Goal: Information Seeking & Learning: Learn about a topic

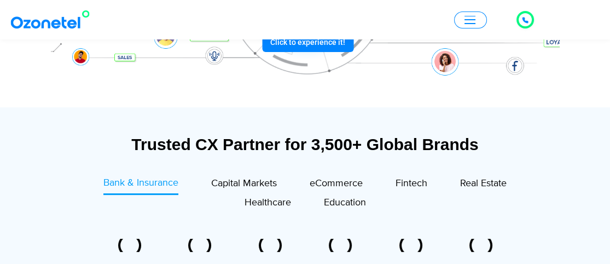
scroll to position [219, 0]
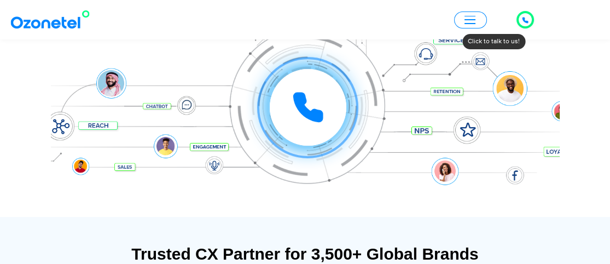
click at [312, 110] on icon at bounding box center [307, 106] width 27 height 27
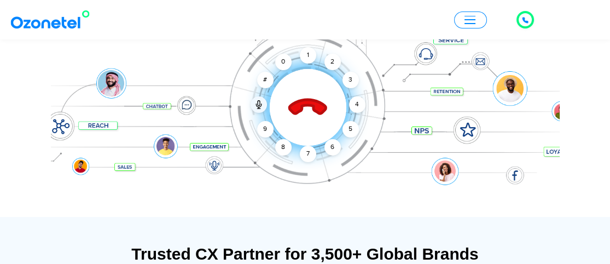
click at [399, 190] on div at bounding box center [305, 90] width 508 height 251
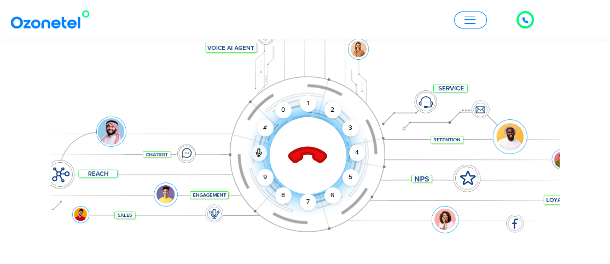
scroll to position [164, 0]
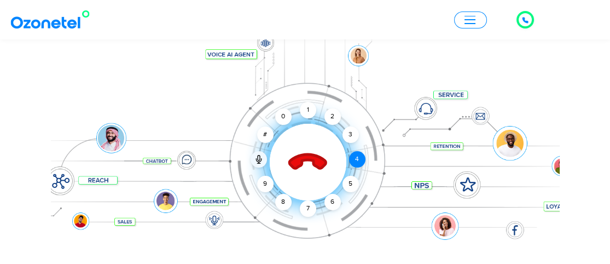
click at [362, 161] on div "4" at bounding box center [357, 159] width 16 height 16
click at [312, 110] on div "1" at bounding box center [308, 110] width 16 height 16
click at [311, 165] on icon at bounding box center [307, 162] width 46 height 46
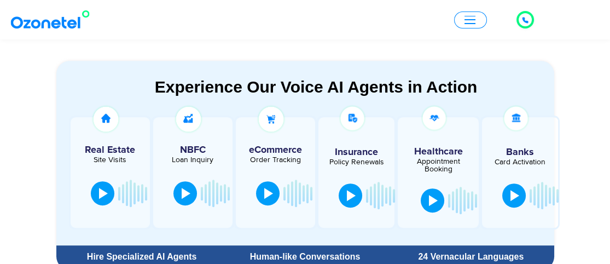
scroll to position [601, 0]
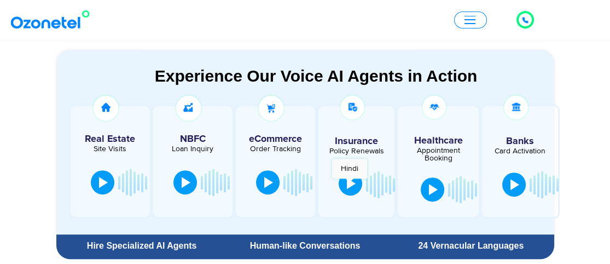
click at [349, 184] on div at bounding box center [351, 183] width 9 height 11
click at [590, 166] on section "Experience Our Voice AI Agents in Action Real Estate Site Visits NBFC Loan Inqu…" at bounding box center [305, 140] width 610 height 247
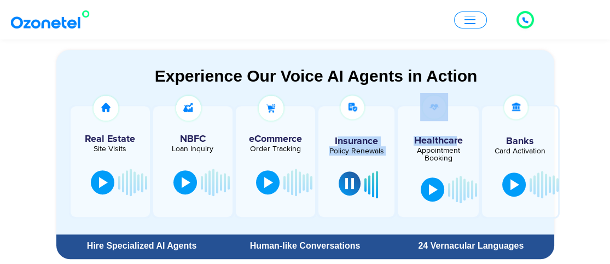
drag, startPoint x: 438, startPoint y: 138, endPoint x: 338, endPoint y: 138, distance: 99.5
click at [338, 138] on div "Real Estate Site Visits NBFC Loan Inquiry" at bounding box center [316, 161] width 498 height 114
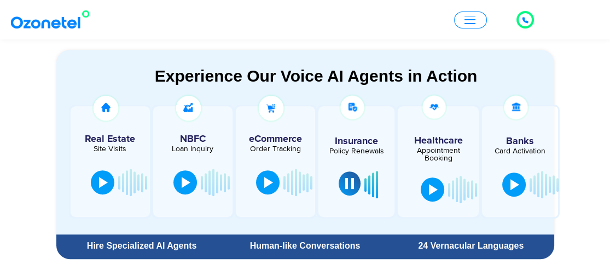
click at [440, 159] on div "Appointment Booking" at bounding box center [438, 154] width 64 height 15
click at [346, 183] on div at bounding box center [349, 183] width 9 height 11
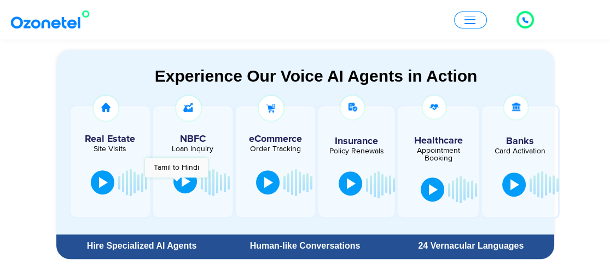
click at [177, 183] on button at bounding box center [185, 181] width 24 height 24
click at [180, 181] on div at bounding box center [184, 180] width 9 height 11
drag, startPoint x: 460, startPoint y: 129, endPoint x: 122, endPoint y: 132, distance: 337.9
click at [124, 132] on div "Real Estate Site Visits NBFC Loan Inquiry" at bounding box center [316, 161] width 498 height 114
click at [494, 139] on h5 "Banks" at bounding box center [520, 141] width 66 height 10
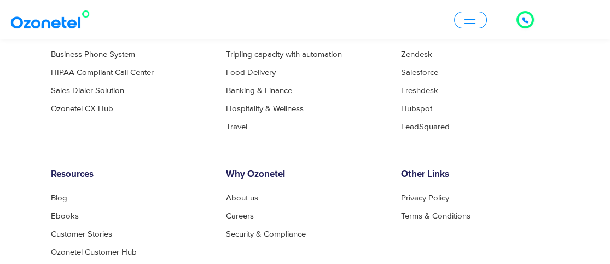
scroll to position [5989, 0]
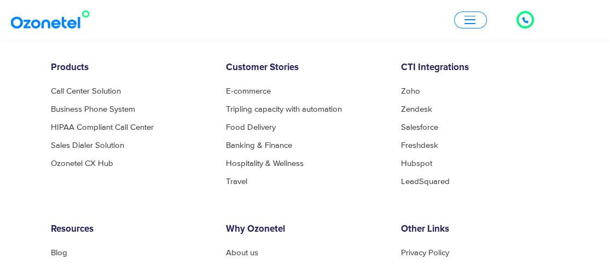
click at [483, 14] on button "button" at bounding box center [470, 19] width 33 height 17
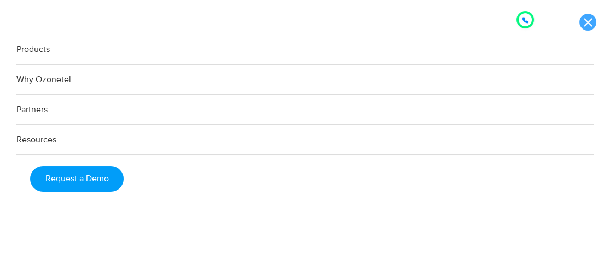
click at [585, 24] on link at bounding box center [587, 22] width 17 height 17
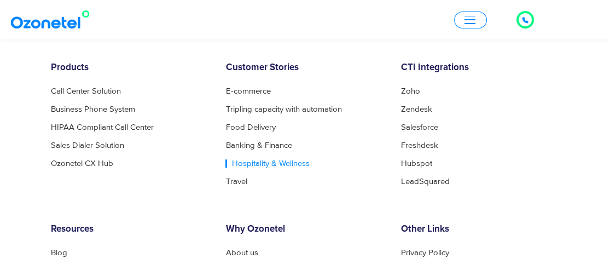
click at [286, 167] on link "Hospitality & Wellness" at bounding box center [267, 163] width 84 height 8
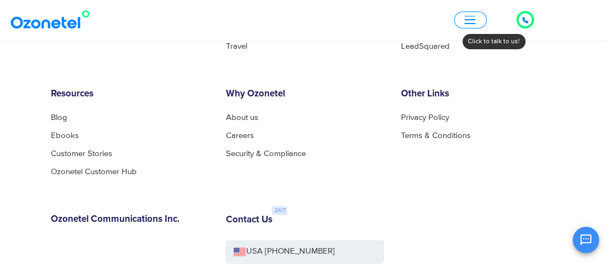
scroll to position [2023, 0]
